Goal: Navigation & Orientation: Find specific page/section

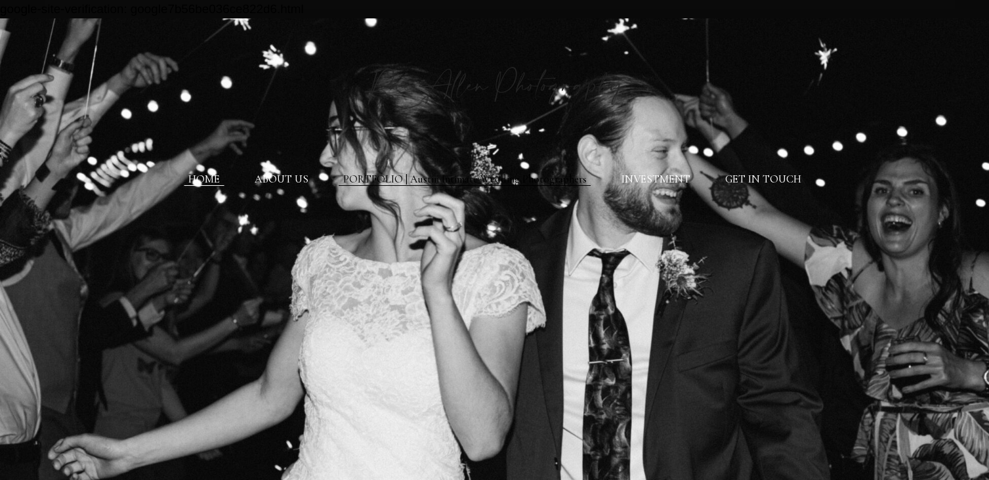
click at [440, 178] on link "PORTFOLIO | Austin Intimate Wedding Photographers" at bounding box center [464, 179] width 243 height 13
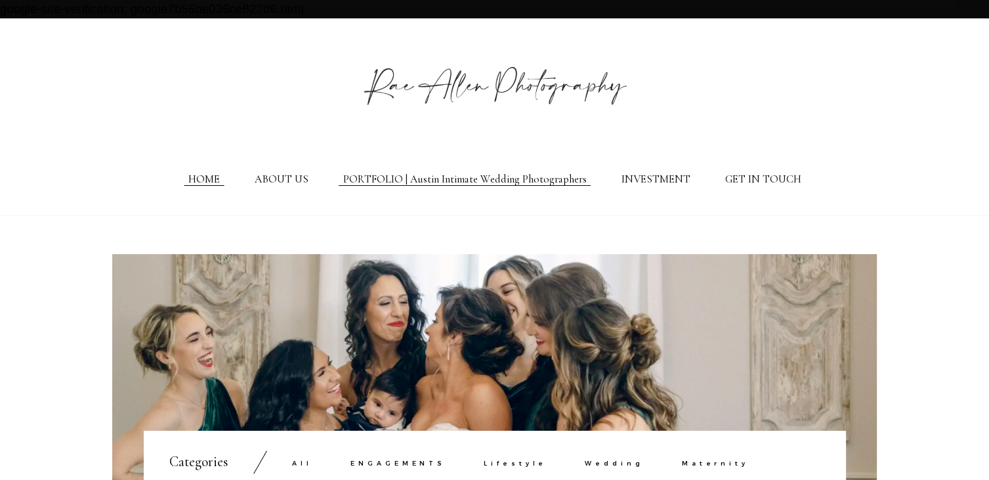
click at [194, 186] on link "HOME" at bounding box center [203, 179] width 31 height 13
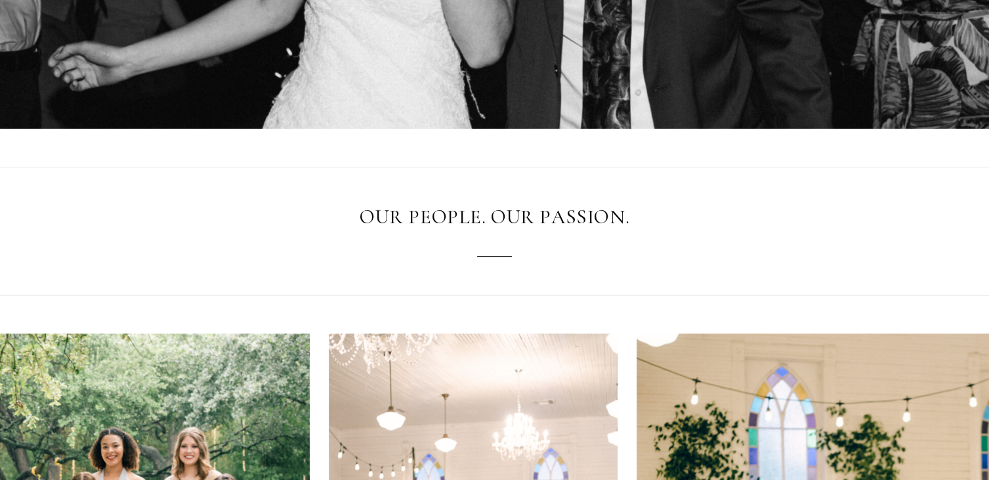
scroll to position [337, 0]
